Goal: Answer question/provide support: Share knowledge or assist other users

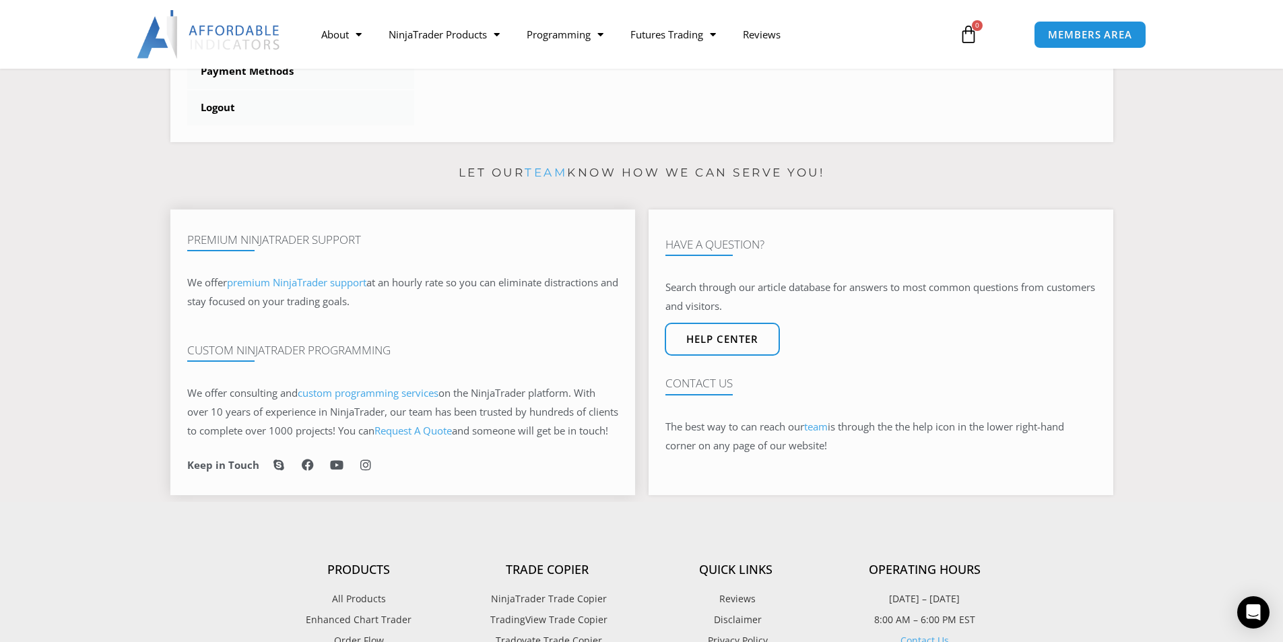
scroll to position [673, 0]
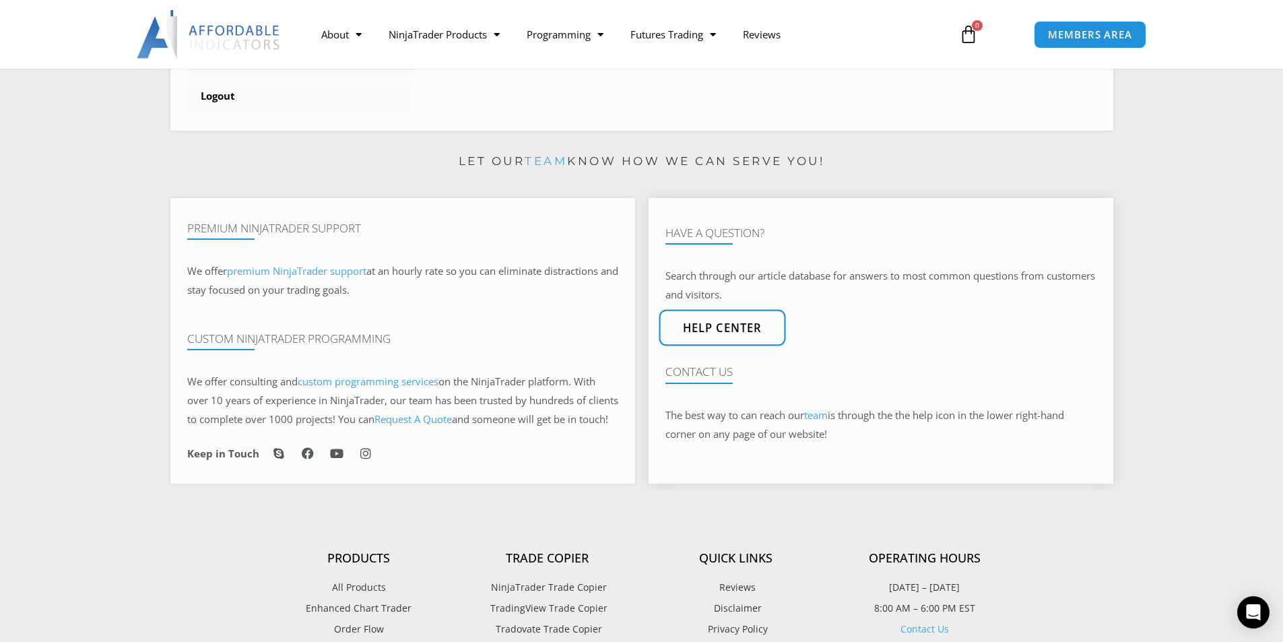
click at [728, 334] on span "Help center" at bounding box center [721, 328] width 79 height 11
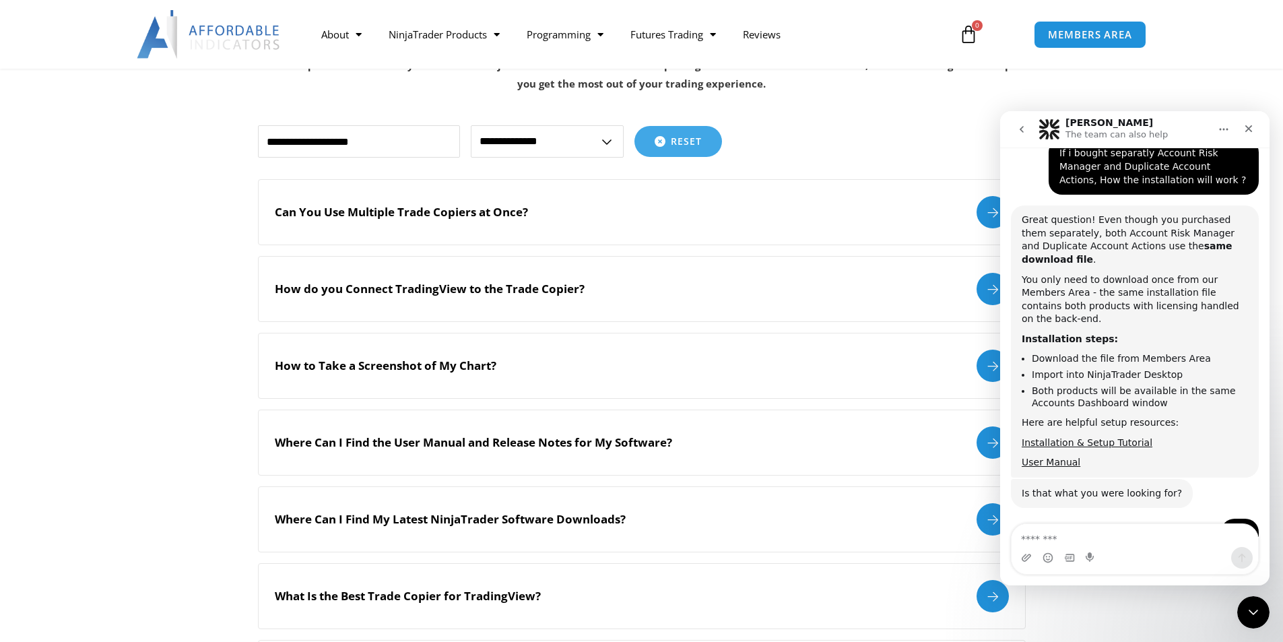
scroll to position [1809, 0]
click at [1125, 540] on textarea "Message…" at bounding box center [1134, 535] width 246 height 23
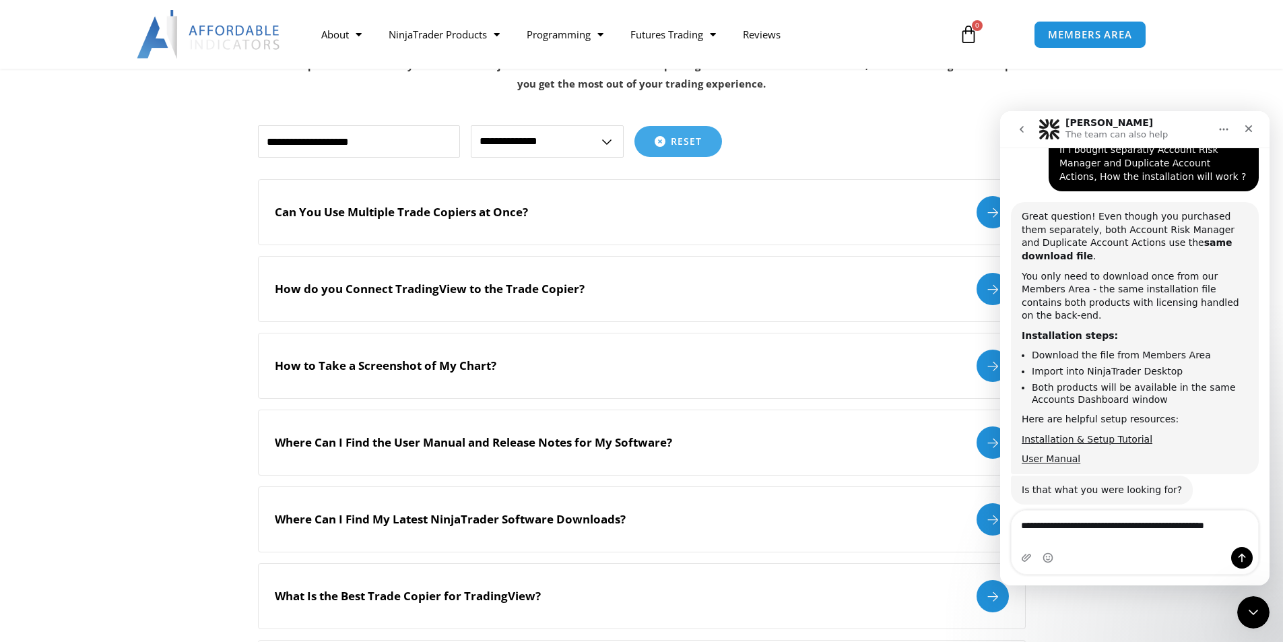
type textarea "**********"
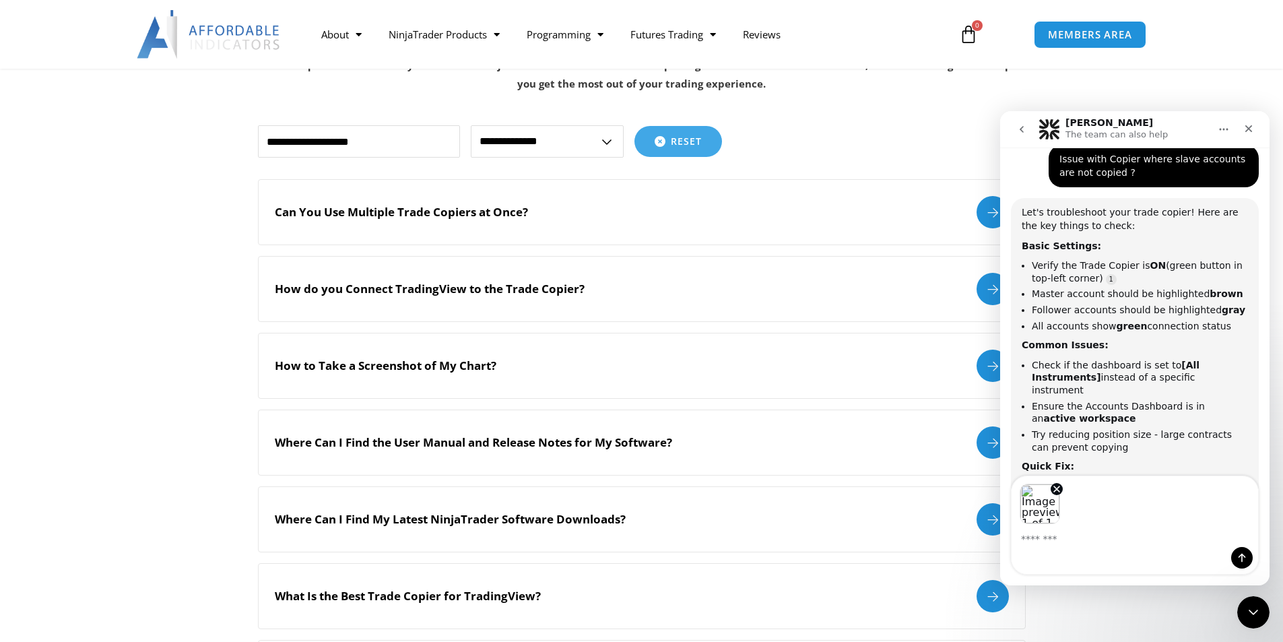
scroll to position [2310, 0]
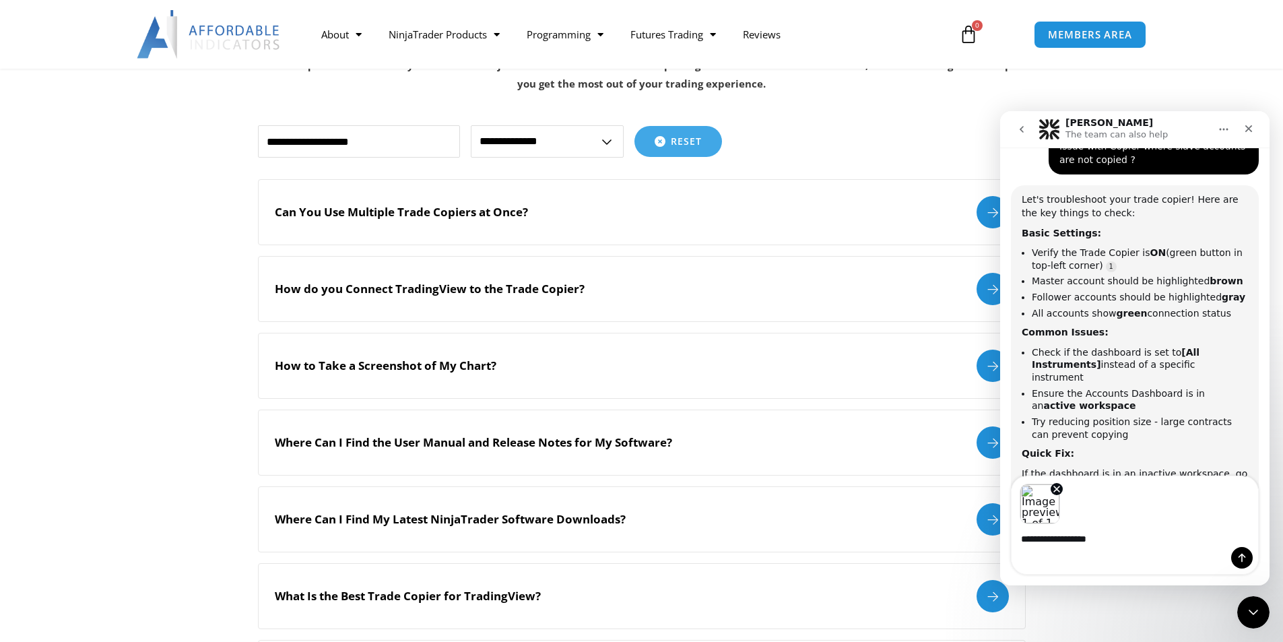
type textarea "**********"
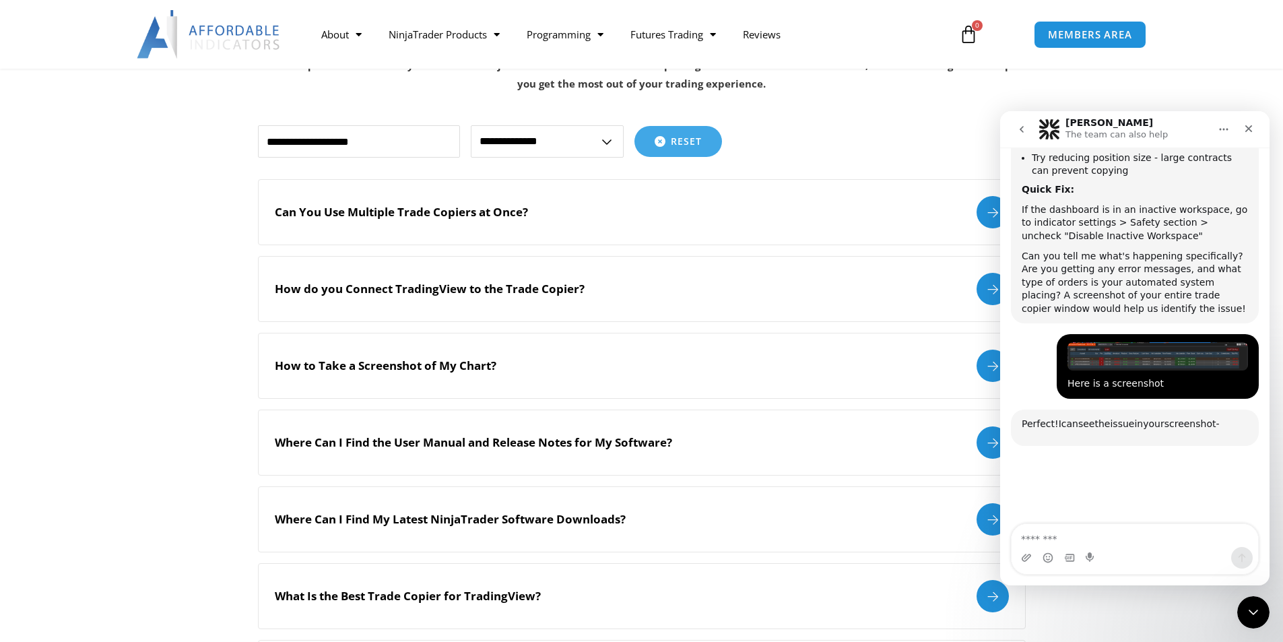
scroll to position [2625, 0]
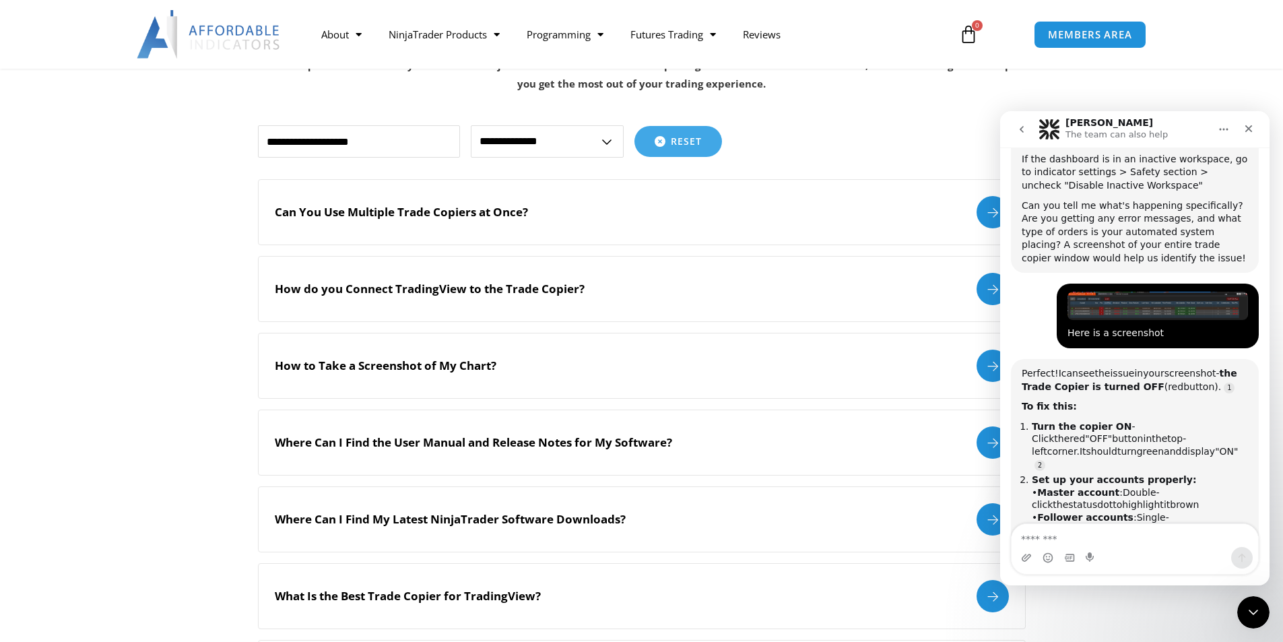
click at [1213, 473] on li "Set up your accounts properly: • Master account : Double-click the status dot t…" at bounding box center [1140, 504] width 216 height 63
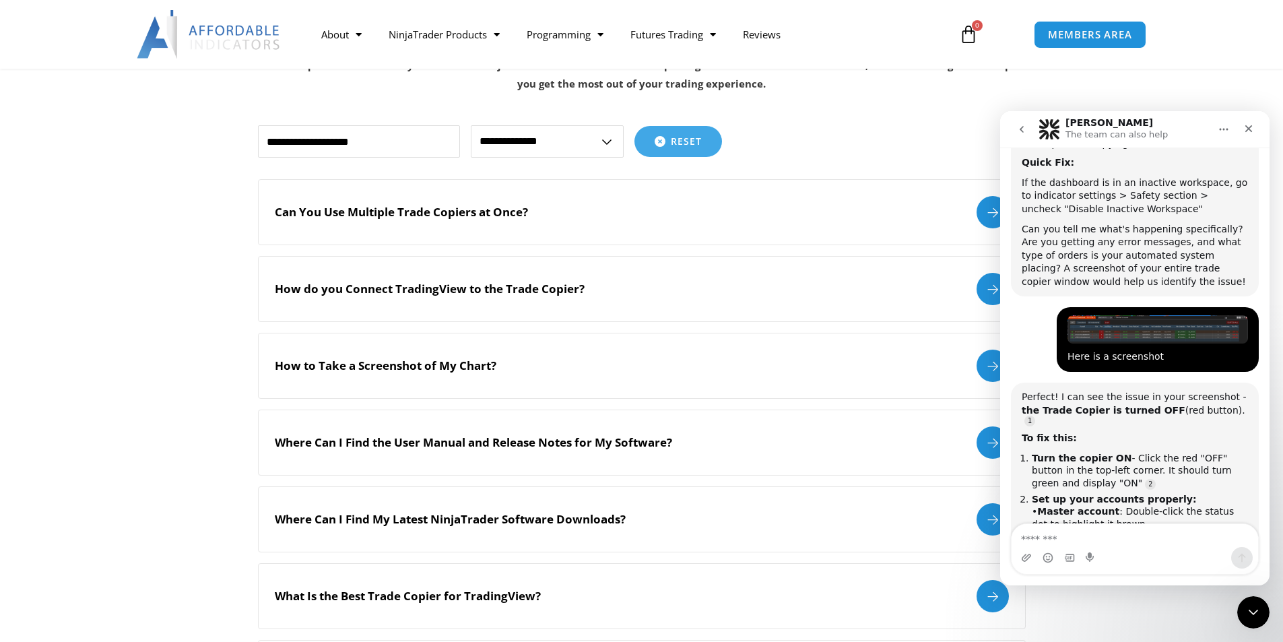
scroll to position [2668, 0]
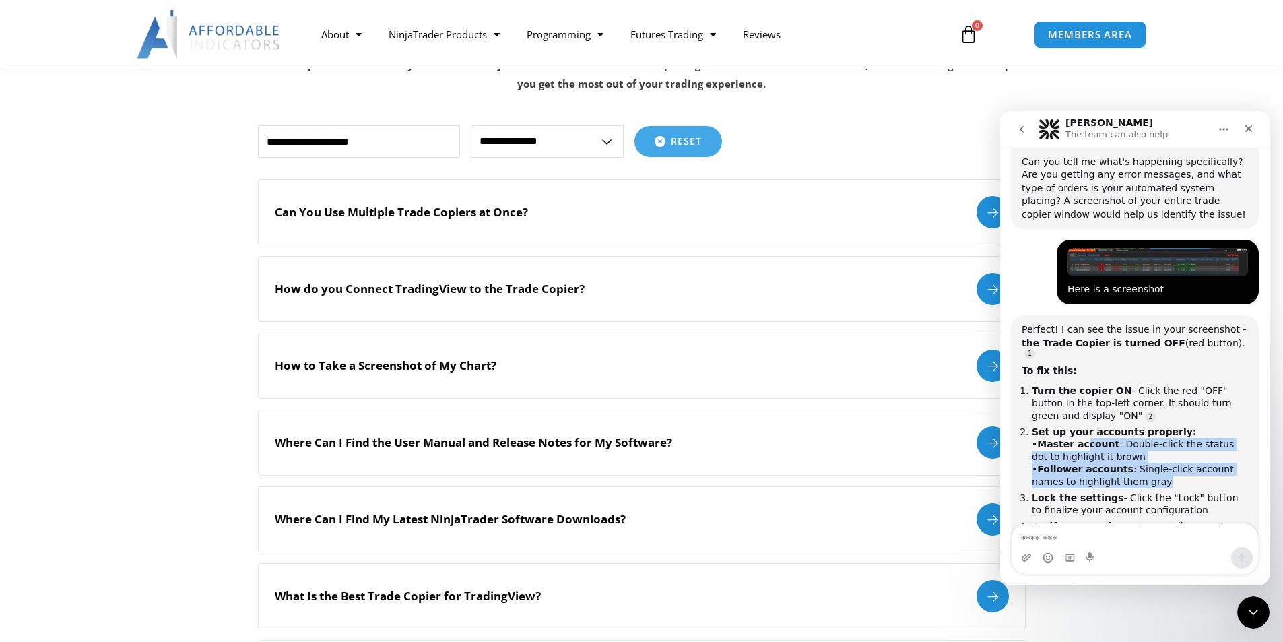
drag, startPoint x: 1079, startPoint y: 296, endPoint x: 1175, endPoint y: 338, distance: 104.9
click at [1175, 426] on li "Set up your accounts properly: • Master account : Double-click the status dot t…" at bounding box center [1140, 457] width 216 height 63
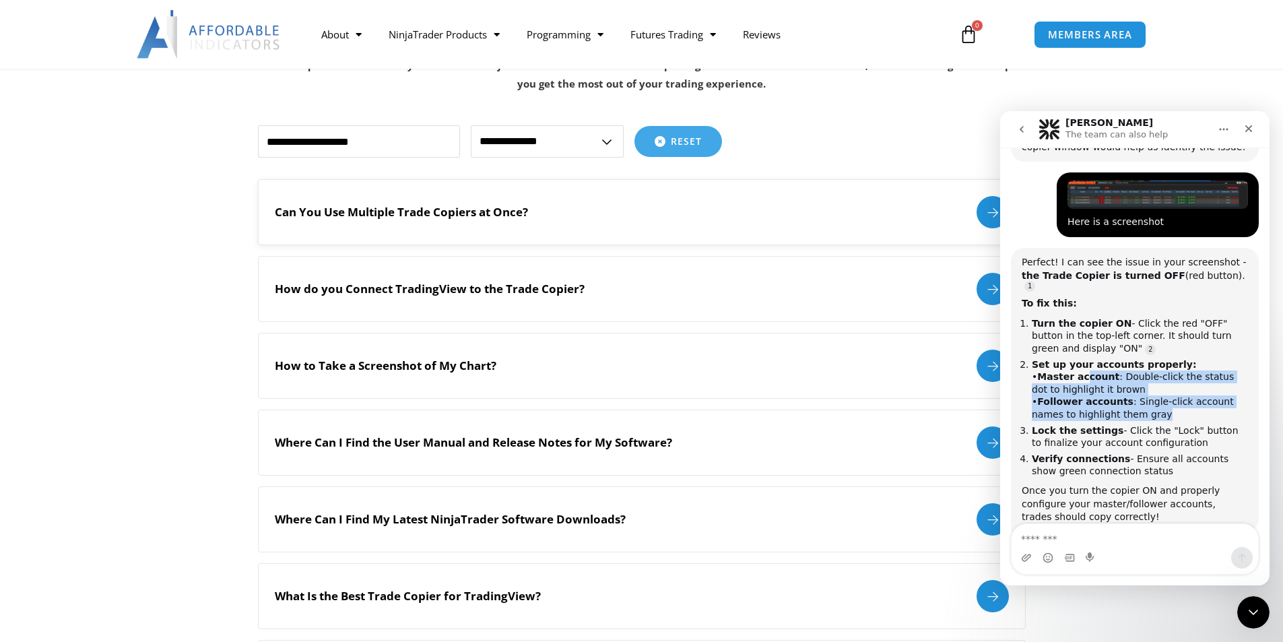
scroll to position [2738, 0]
